Goal: Task Accomplishment & Management: Use online tool/utility

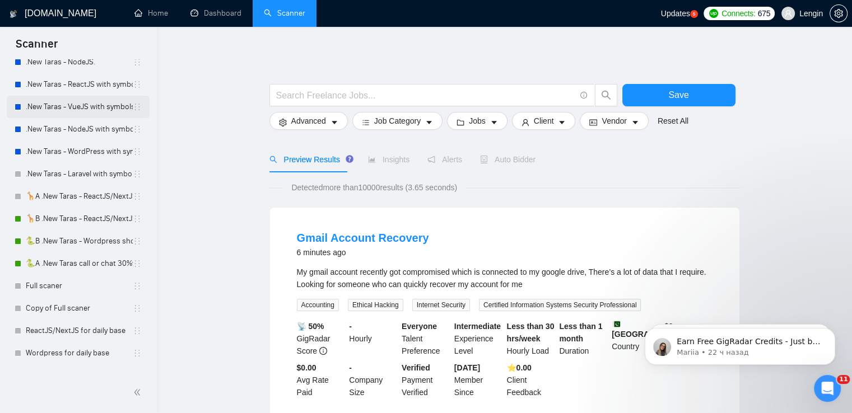
scroll to position [175, 0]
click at [56, 197] on link "🦒A .New Taras - ReactJS/NextJS usual 23/04" at bounding box center [79, 196] width 107 height 22
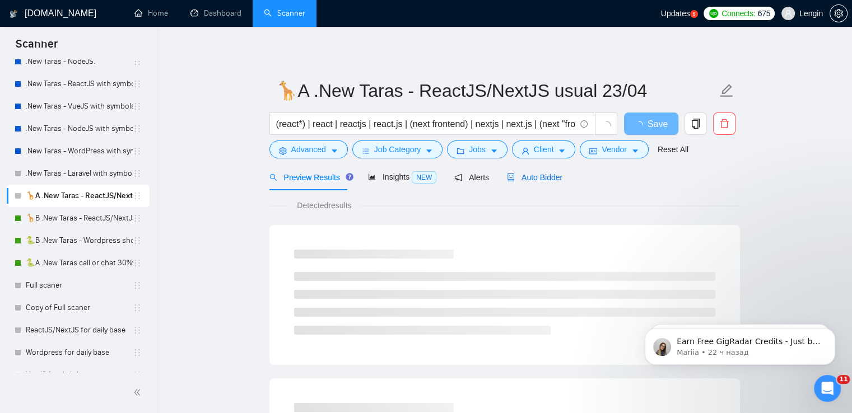
click at [527, 176] on span "Auto Bidder" at bounding box center [534, 177] width 55 height 9
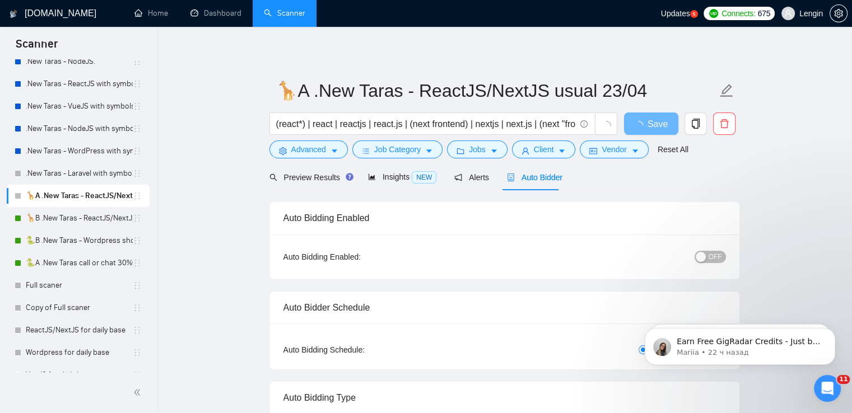
radio input "false"
radio input "true"
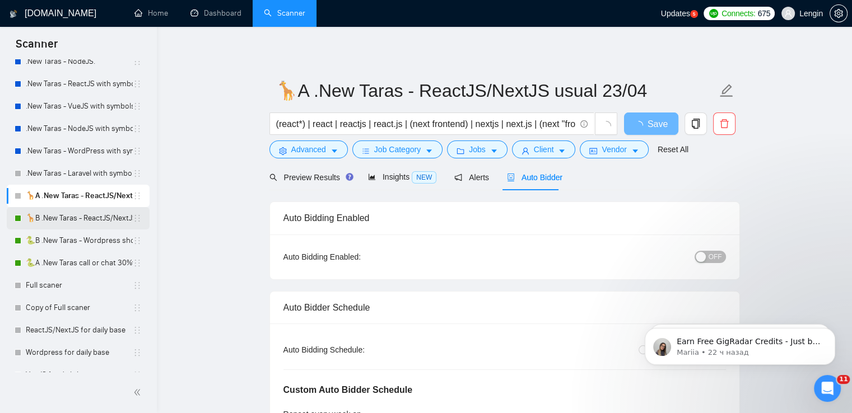
click at [68, 219] on link "🦒B .New Taras - ReactJS/NextJS rel exp 23/04" at bounding box center [79, 218] width 107 height 22
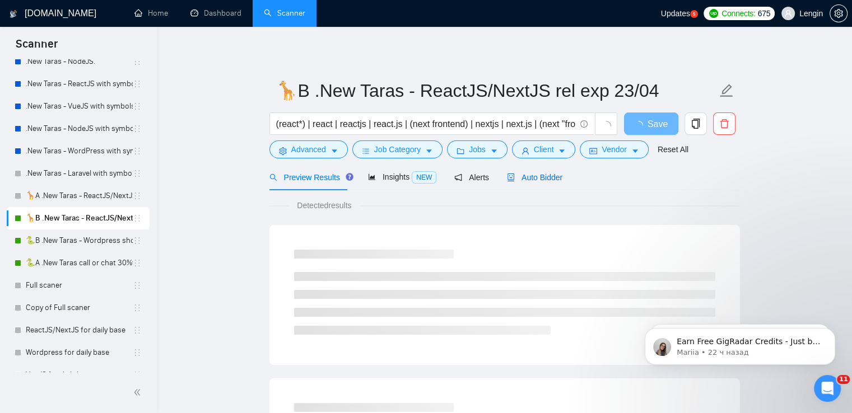
click at [516, 173] on span "Auto Bidder" at bounding box center [534, 177] width 55 height 9
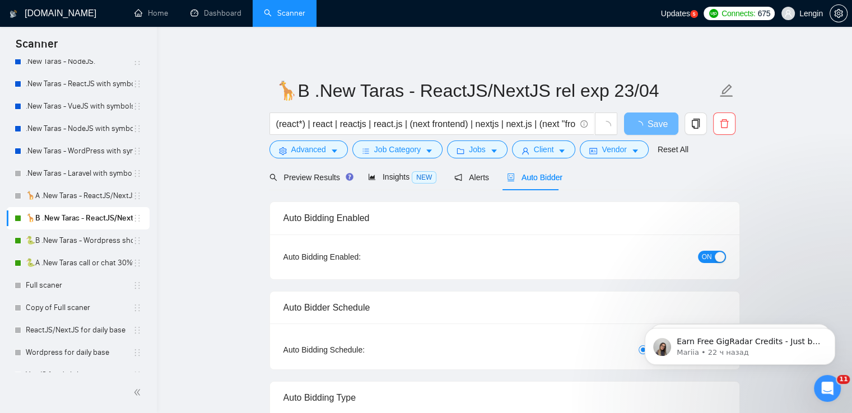
radio input "false"
radio input "true"
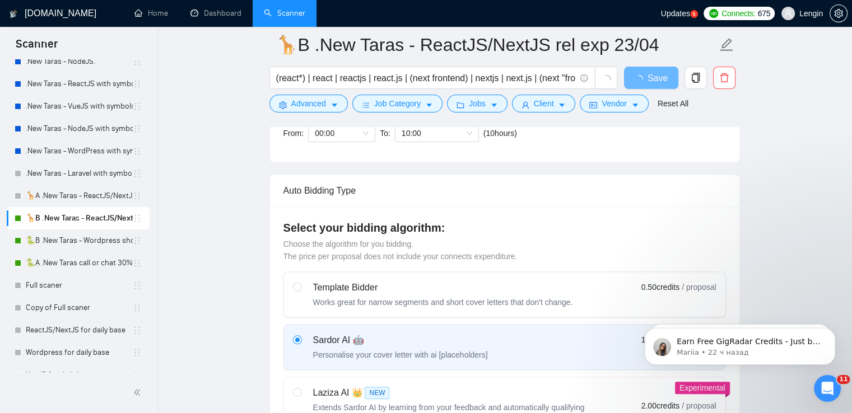
scroll to position [284, 0]
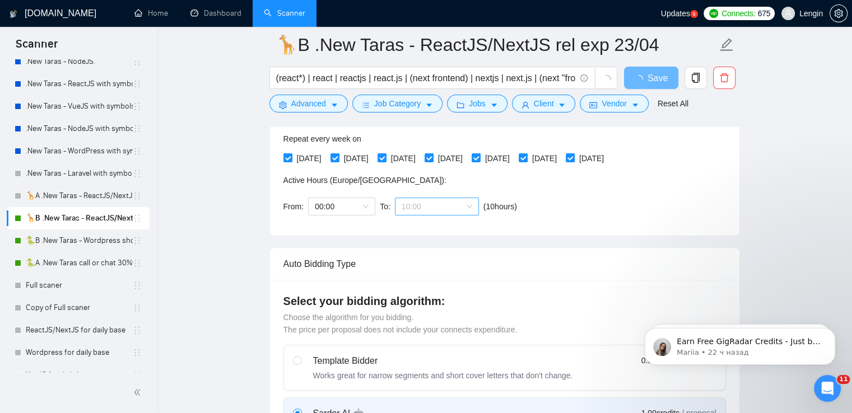
click at [465, 206] on span "10:00" at bounding box center [436, 206] width 71 height 17
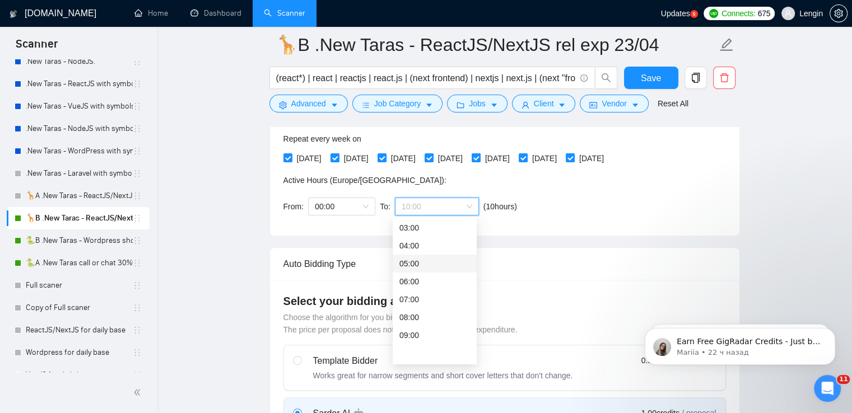
scroll to position [0, 0]
click at [437, 231] on span "(next day)" at bounding box center [436, 227] width 35 height 9
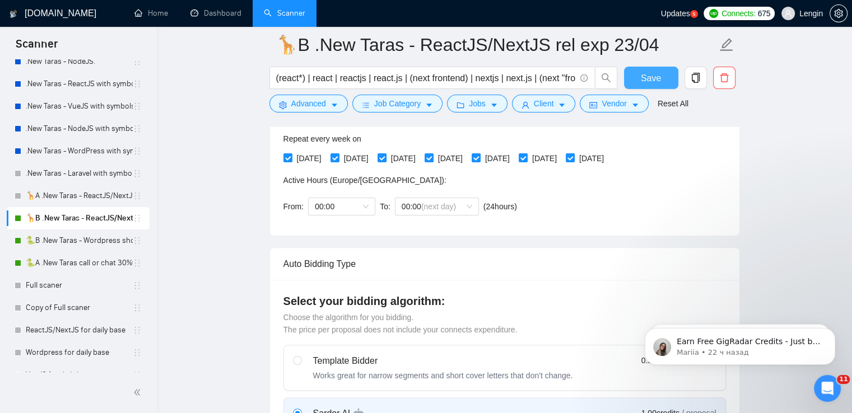
click at [652, 78] on span "Save" at bounding box center [651, 78] width 20 height 14
click at [81, 234] on link "🐍B .New Taras - Wordpress short 23/04" at bounding box center [79, 241] width 107 height 22
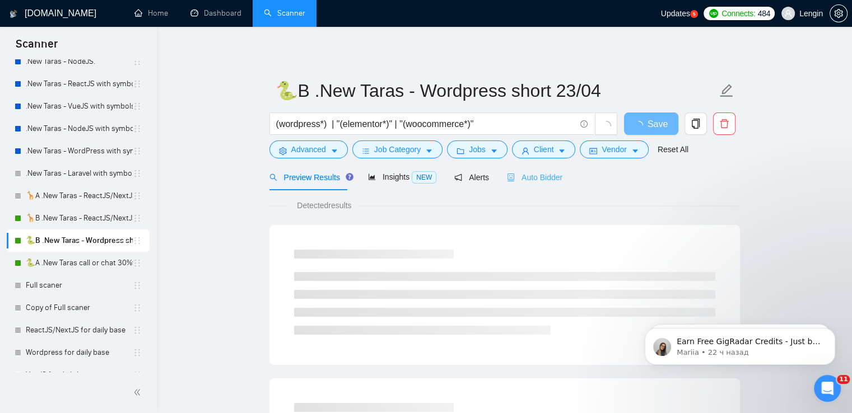
click at [524, 186] on div "Auto Bidder" at bounding box center [534, 177] width 55 height 26
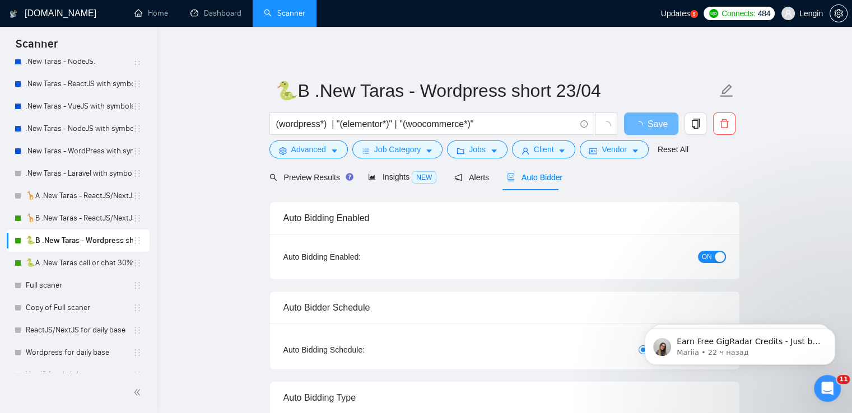
radio input "false"
radio input "true"
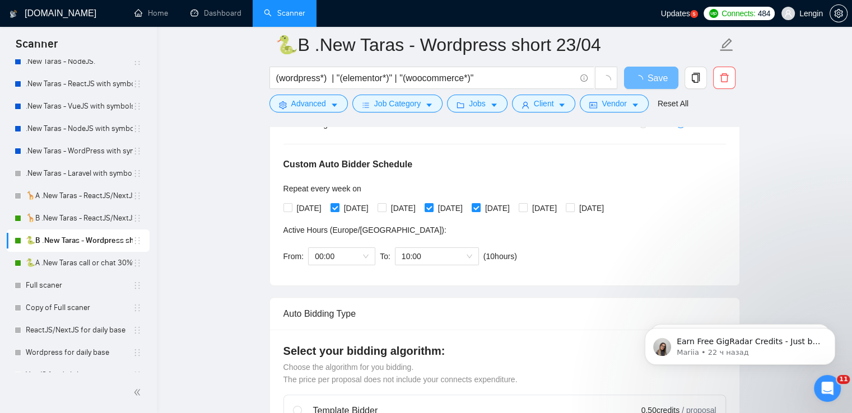
scroll to position [234, 0]
click at [98, 260] on link "🐍A .New Taras call or chat 30%view 0 reply 23/04" at bounding box center [79, 263] width 107 height 22
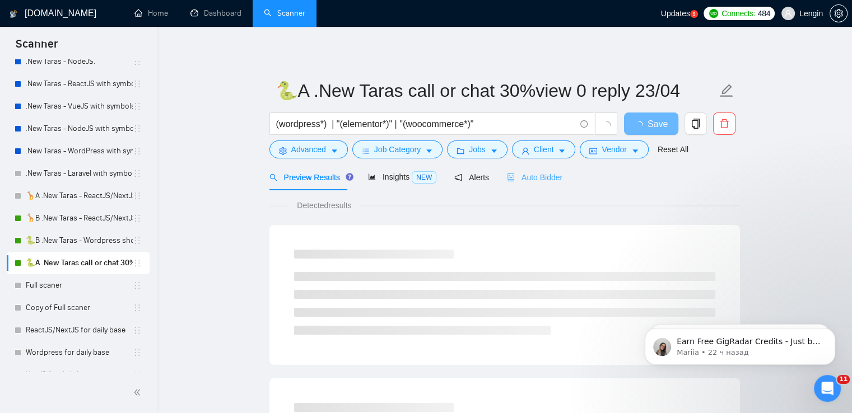
click at [535, 185] on div "Auto Bidder" at bounding box center [534, 177] width 55 height 26
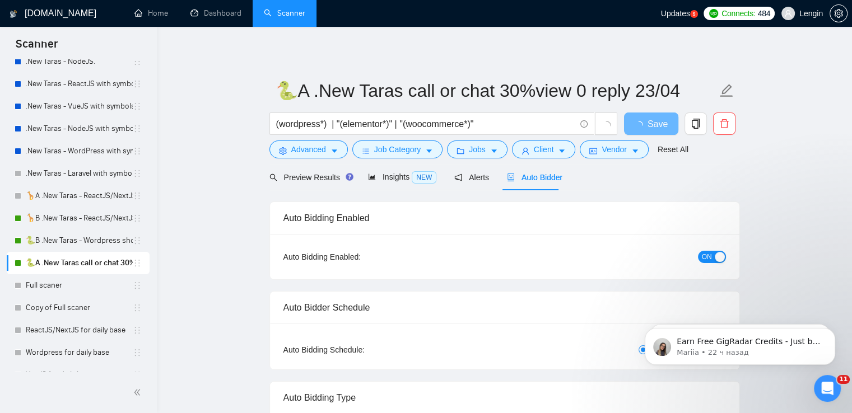
radio input "false"
radio input "true"
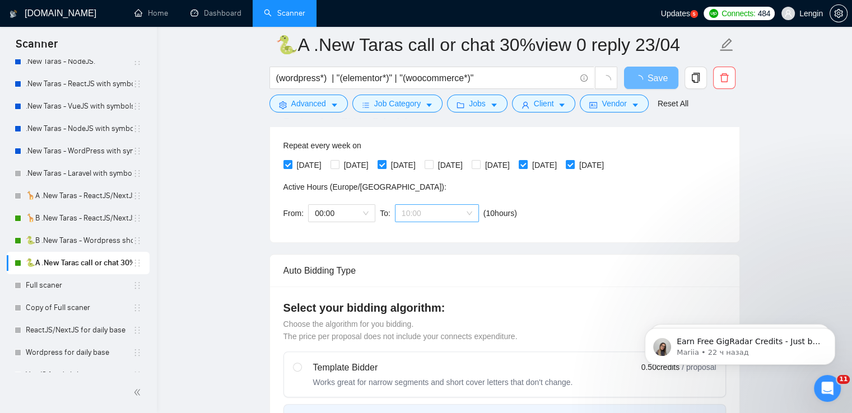
scroll to position [54, 0]
click at [468, 211] on span "10:00" at bounding box center [436, 213] width 71 height 17
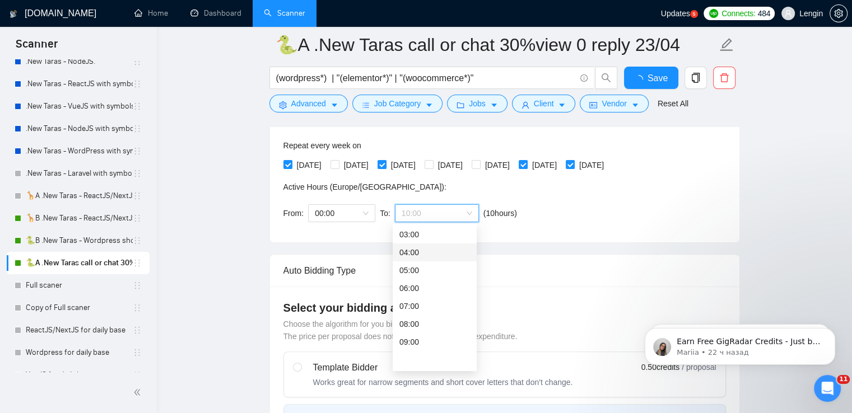
scroll to position [0, 0]
click at [419, 235] on span "(next day)" at bounding box center [436, 234] width 35 height 9
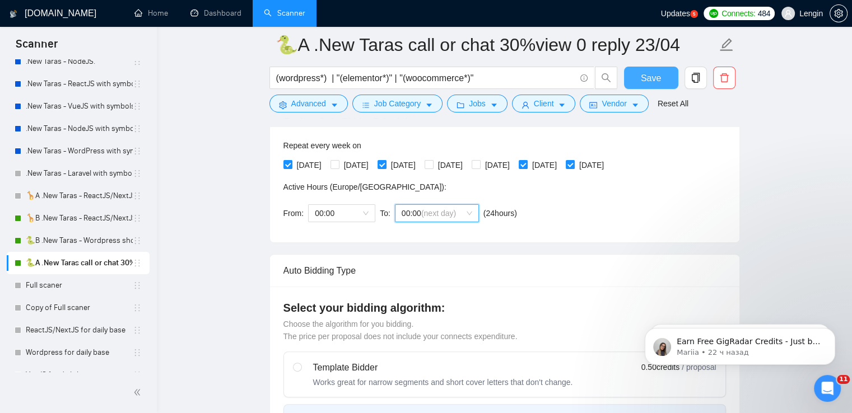
click at [645, 81] on span "Save" at bounding box center [651, 78] width 20 height 14
